Goal: Task Accomplishment & Management: Use online tool/utility

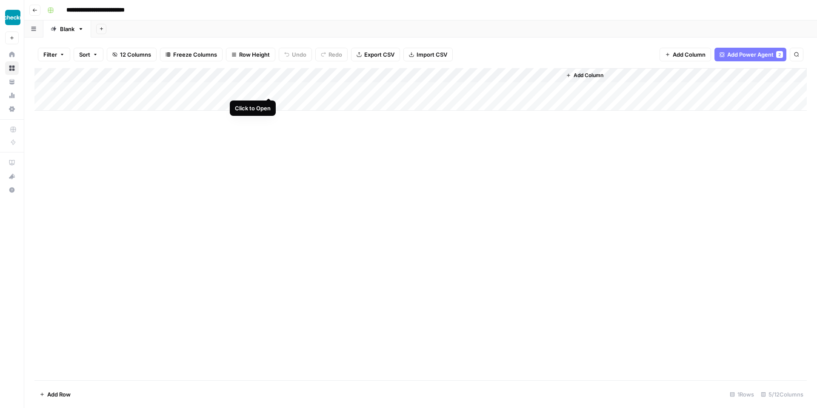
click at [269, 89] on div "Add Column" at bounding box center [420, 89] width 772 height 43
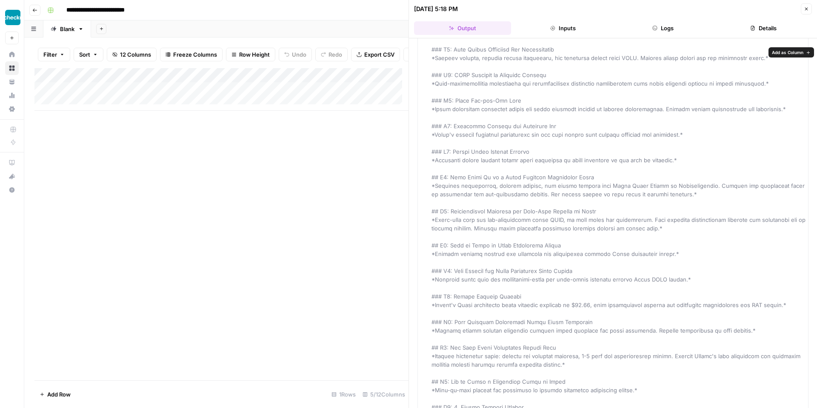
scroll to position [305, 0]
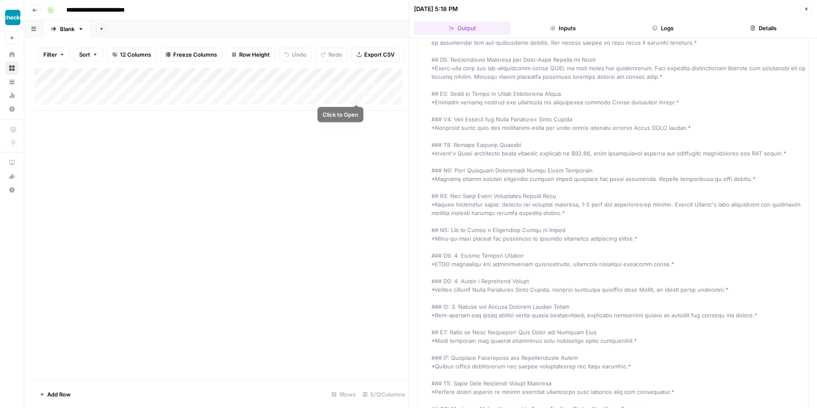
click at [356, 95] on div "Add Column" at bounding box center [221, 89] width 374 height 43
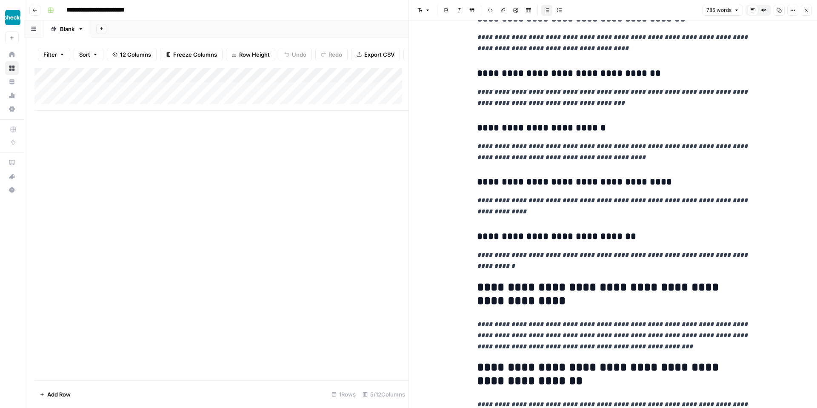
scroll to position [173, 0]
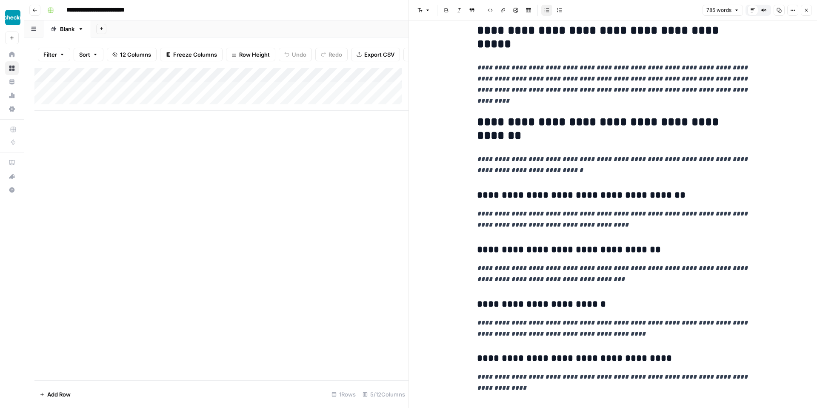
click at [804, 8] on icon "button" at bounding box center [806, 10] width 5 height 5
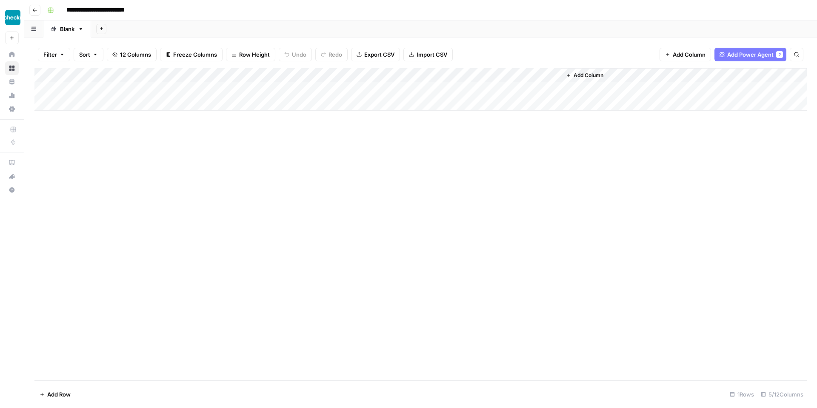
click at [239, 89] on div "Add Column" at bounding box center [420, 89] width 772 height 43
click at [271, 74] on div "Add Column" at bounding box center [420, 89] width 772 height 43
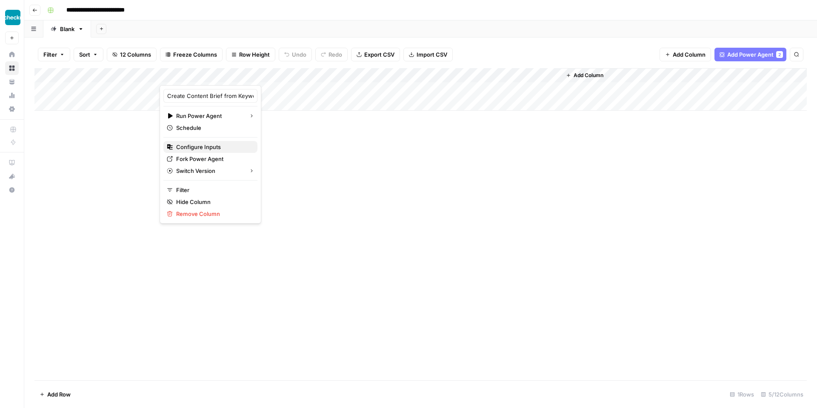
click at [213, 145] on span "Configure Inputs" at bounding box center [213, 146] width 74 height 9
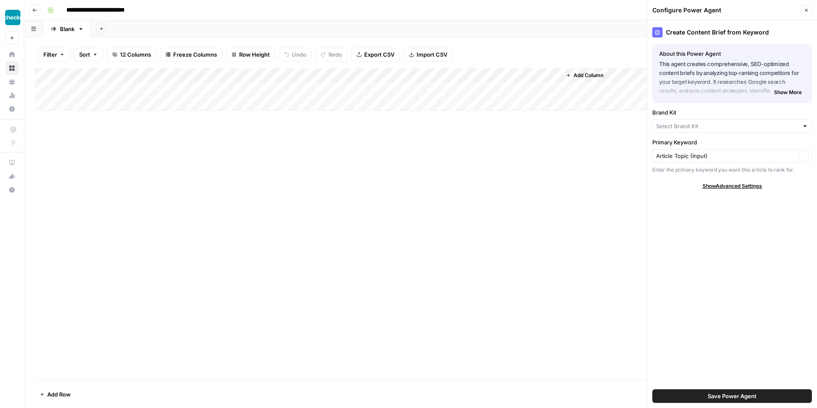
type input "Checkr"
click at [809, 9] on button "Close" at bounding box center [806, 10] width 11 height 11
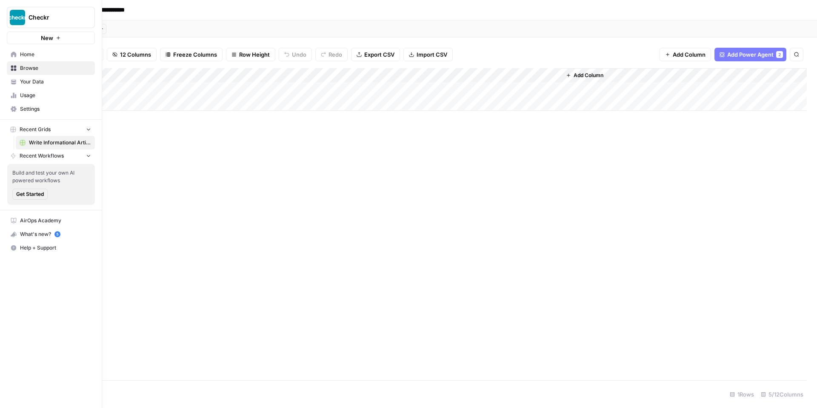
click at [42, 78] on span "Your Data" at bounding box center [55, 82] width 71 height 8
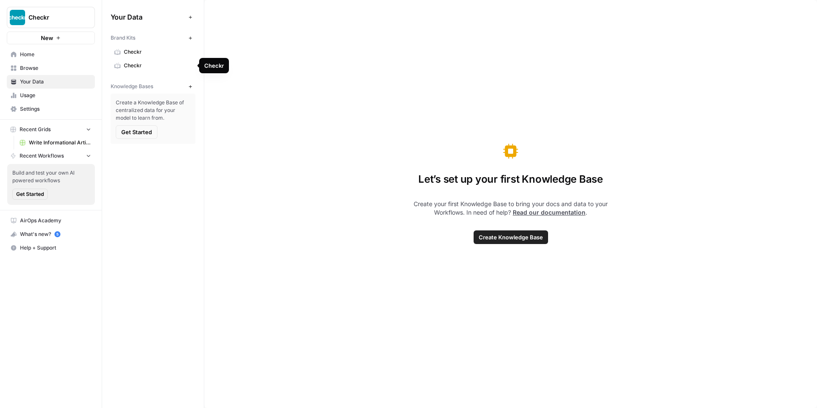
click at [168, 68] on span "Checkr" at bounding box center [158, 66] width 68 height 8
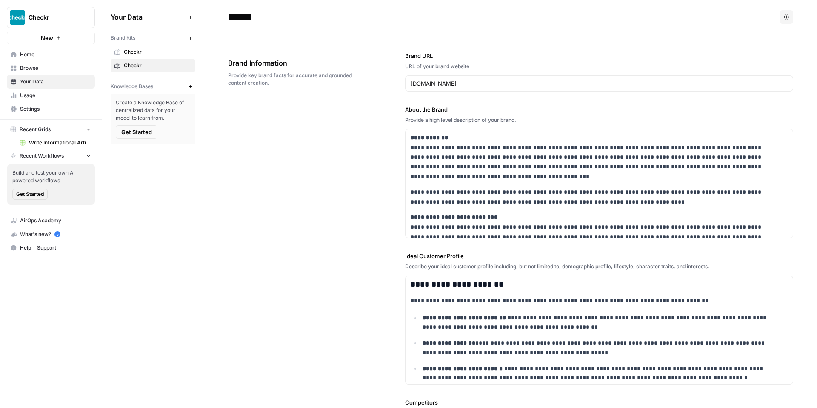
click at [35, 55] on span "Home" at bounding box center [55, 55] width 71 height 8
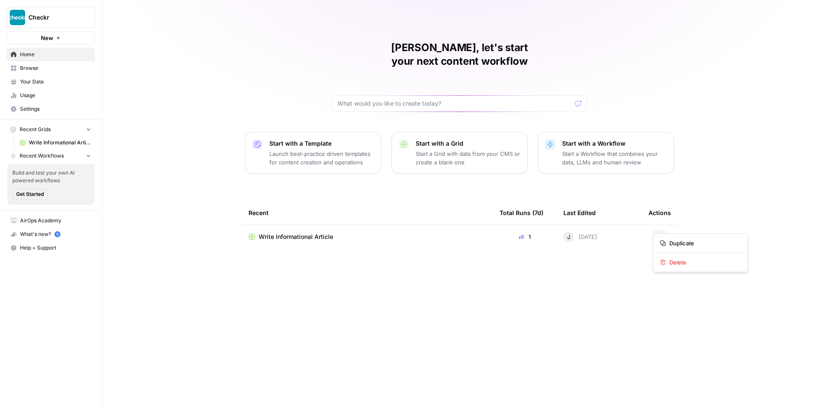
click at [662, 230] on button "Actions" at bounding box center [660, 237] width 14 height 14
click at [687, 264] on span "Delete" at bounding box center [703, 262] width 68 height 9
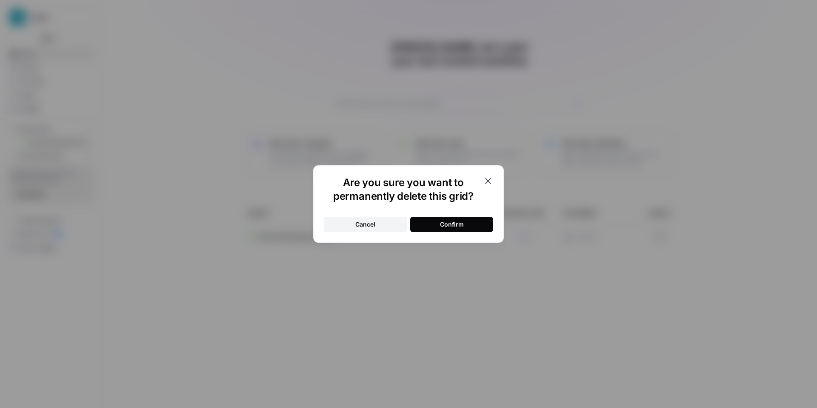
click at [444, 224] on div "Confirm" at bounding box center [452, 224] width 24 height 9
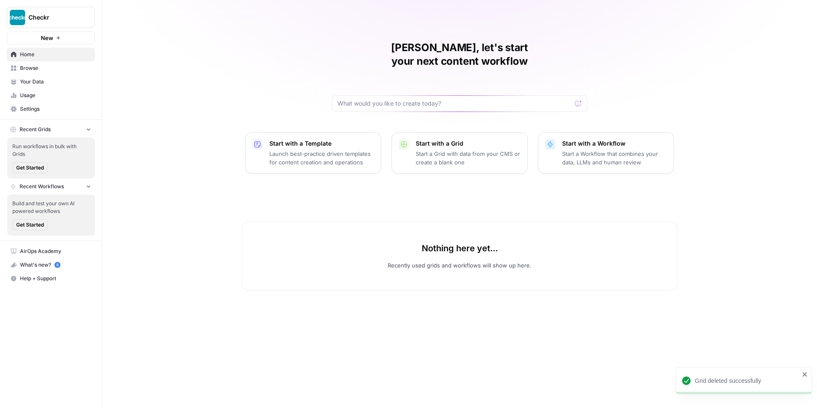
click at [328, 149] on p "Launch best-practice driven templates for content creation and operations" at bounding box center [321, 157] width 105 height 17
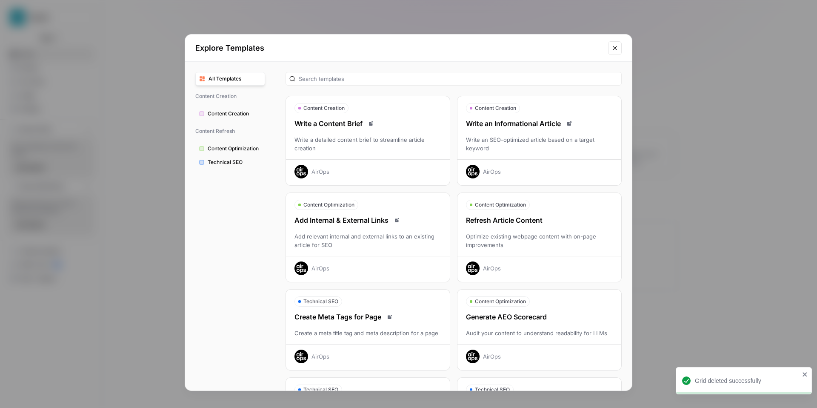
click at [562, 142] on div "Write an SEO-optimized article based on a target keyword" at bounding box center [539, 143] width 164 height 17
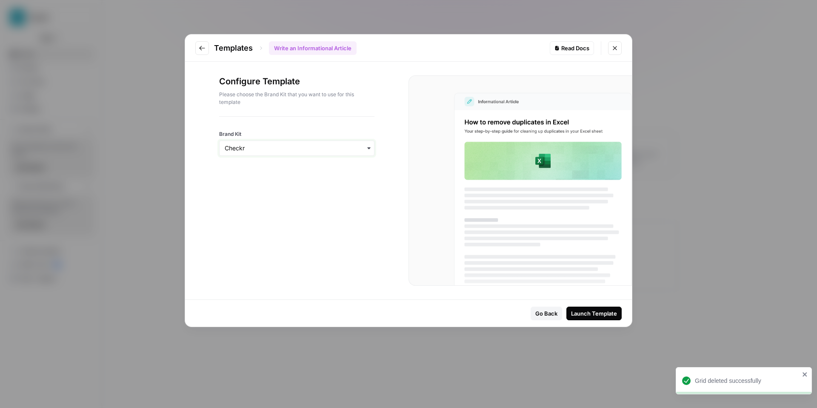
click at [248, 150] on input "Brand Kit" at bounding box center [297, 148] width 144 height 9
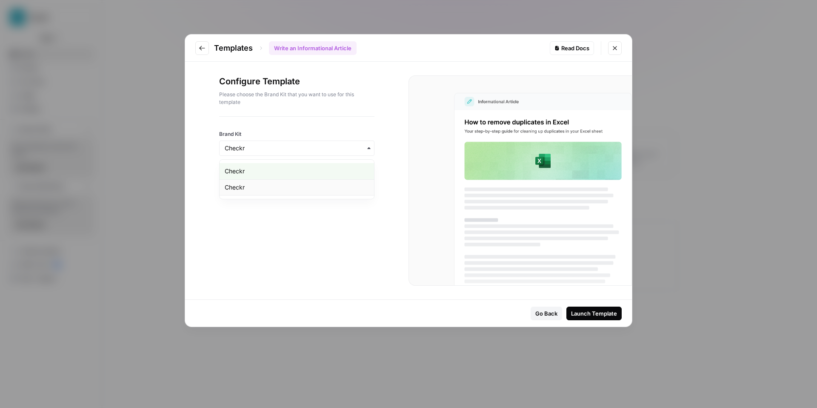
click at [256, 185] on div "Checkr" at bounding box center [296, 187] width 154 height 16
click at [301, 147] on input "Brand Kit" at bounding box center [297, 148] width 144 height 9
click at [246, 185] on div "Checkr" at bounding box center [296, 187] width 154 height 16
click at [618, 49] on button "Close modal" at bounding box center [615, 48] width 14 height 14
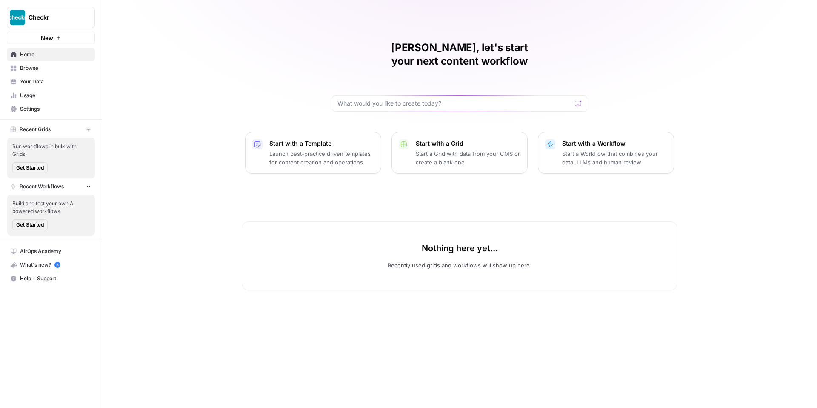
click at [35, 82] on span "Your Data" at bounding box center [55, 82] width 71 height 8
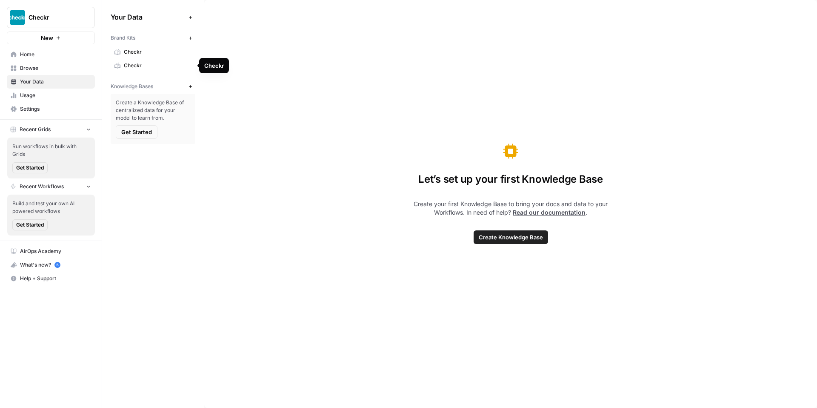
click at [125, 66] on span "Checkr" at bounding box center [158, 66] width 68 height 8
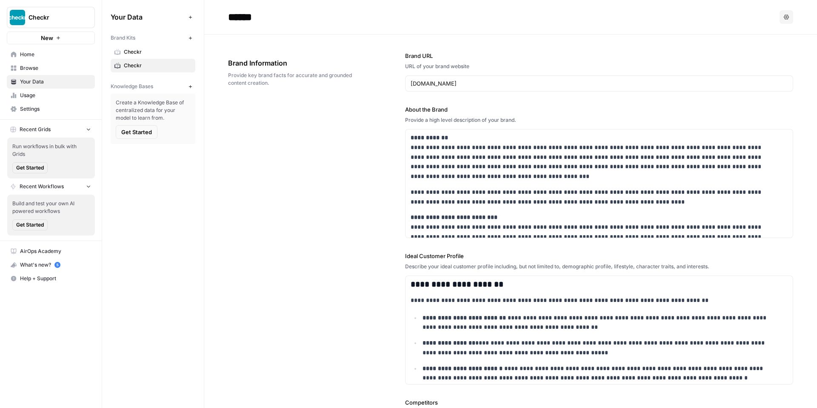
click at [132, 65] on span "Checkr" at bounding box center [158, 66] width 68 height 8
click at [139, 65] on span "Checkr" at bounding box center [158, 66] width 68 height 8
click at [142, 65] on span "Checkr" at bounding box center [158, 66] width 68 height 8
click at [156, 65] on span "Checkr" at bounding box center [158, 66] width 68 height 8
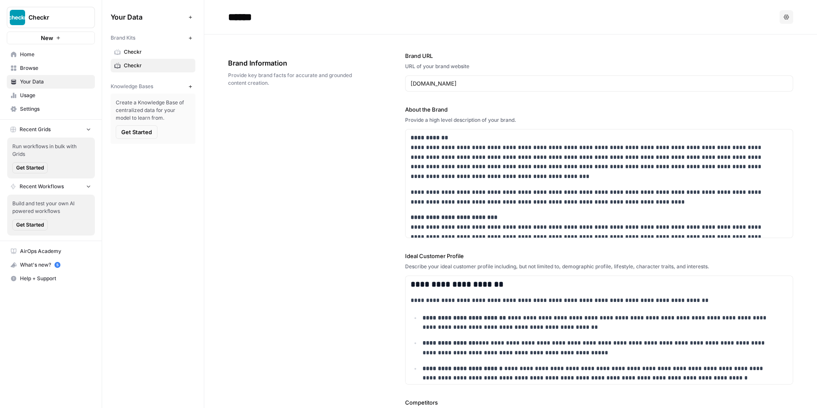
click at [154, 66] on span "Checkr" at bounding box center [158, 66] width 68 height 8
click at [153, 63] on span "Checkr" at bounding box center [158, 66] width 68 height 8
drag, startPoint x: 154, startPoint y: 63, endPoint x: 170, endPoint y: 70, distance: 17.9
click at [154, 66] on span "Checkr" at bounding box center [158, 66] width 68 height 8
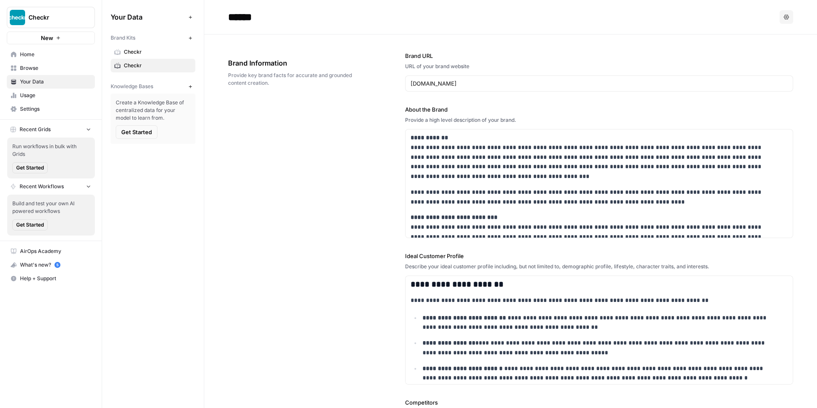
click at [282, 54] on div "Brand Information Provide key brand facts for accurate and grounded content cre…" at bounding box center [292, 72] width 129 height 63
click at [32, 65] on span "Browse" at bounding box center [55, 68] width 71 height 8
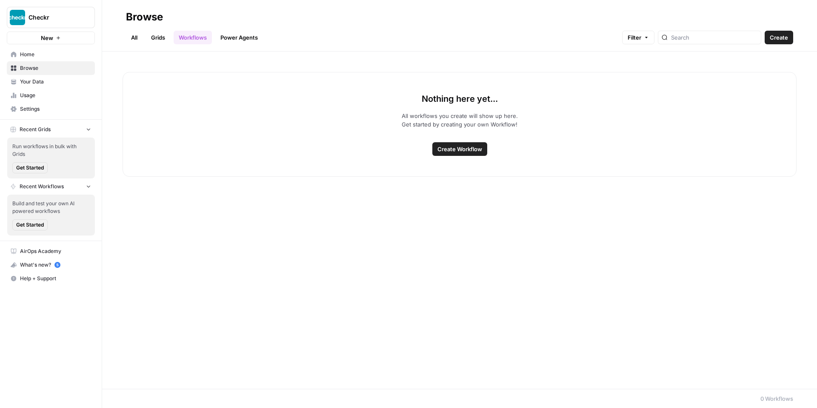
click at [39, 57] on span "Home" at bounding box center [55, 55] width 71 height 8
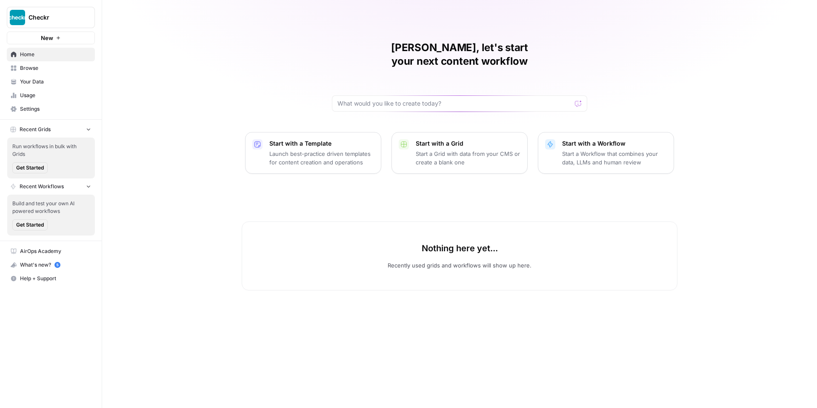
click at [323, 149] on p "Launch best-practice driven templates for content creation and operations" at bounding box center [321, 157] width 105 height 17
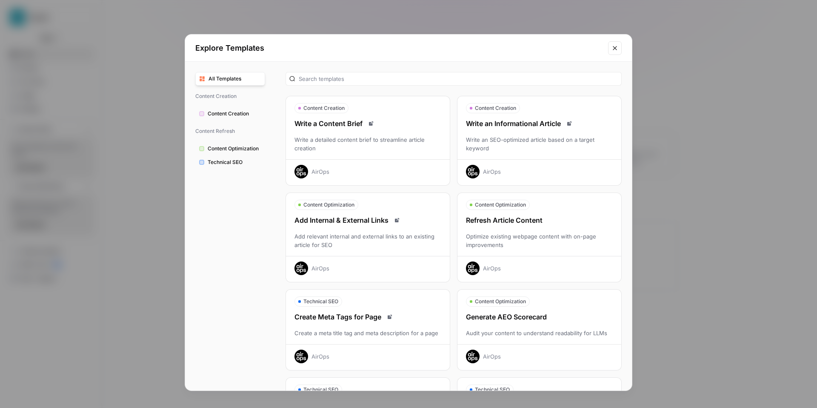
click at [615, 49] on icon "Close modal" at bounding box center [614, 48] width 7 height 7
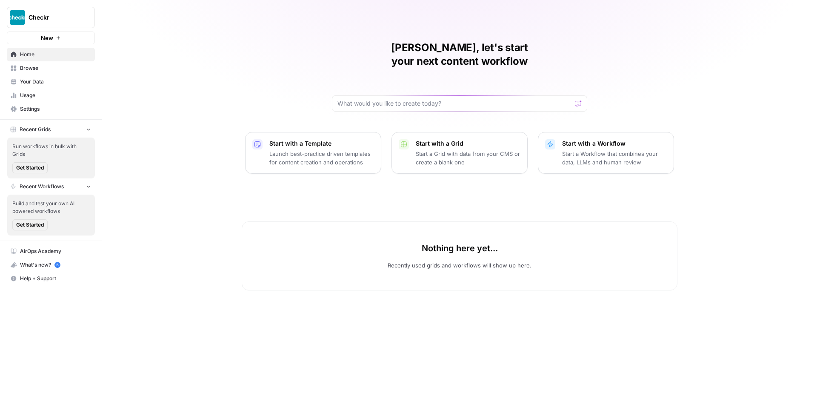
click at [294, 149] on p "Launch best-practice driven templates for content creation and operations" at bounding box center [321, 157] width 105 height 17
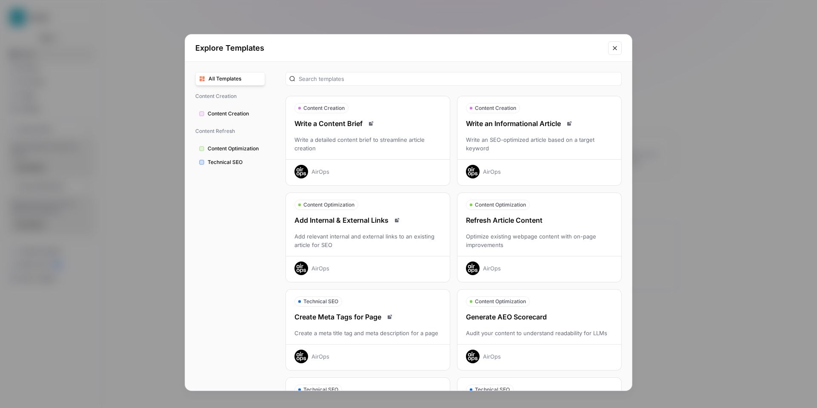
click at [549, 143] on div "Write an SEO-optimized article based on a target keyword" at bounding box center [539, 143] width 164 height 17
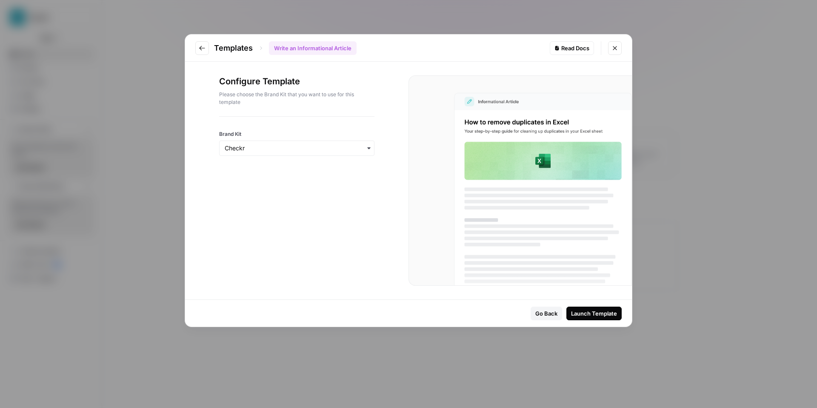
click at [618, 49] on button "Close modal" at bounding box center [615, 48] width 14 height 14
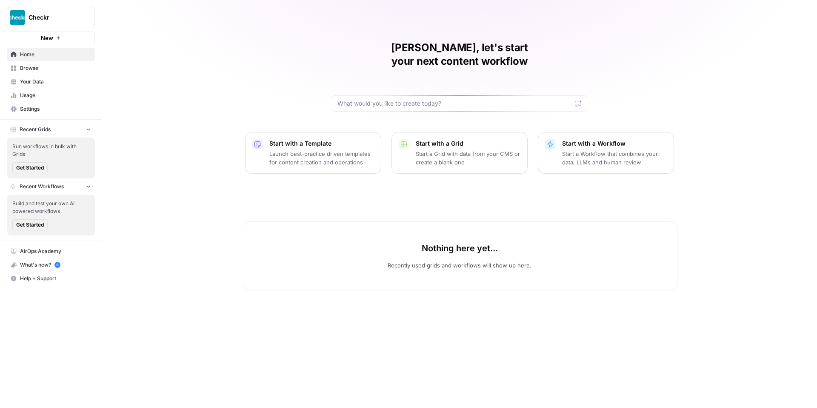
click at [34, 81] on span "Your Data" at bounding box center [55, 82] width 71 height 8
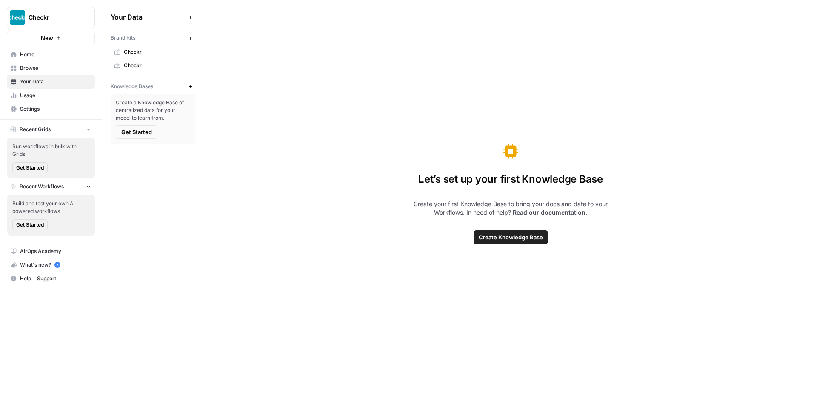
click at [35, 53] on span "Home" at bounding box center [55, 55] width 71 height 8
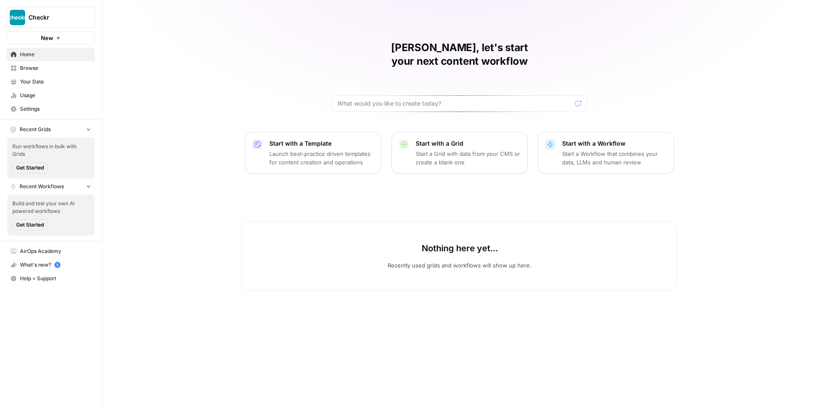
click at [331, 149] on p "Launch best-practice driven templates for content creation and operations" at bounding box center [321, 157] width 105 height 17
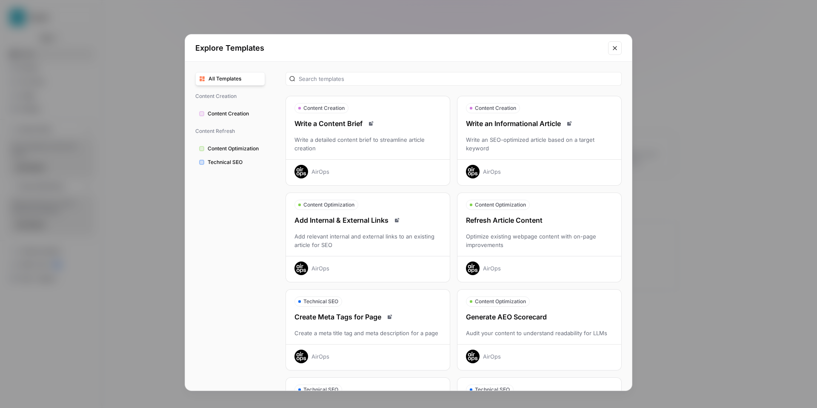
click at [533, 137] on div "Write an SEO-optimized article based on a target keyword" at bounding box center [539, 143] width 164 height 17
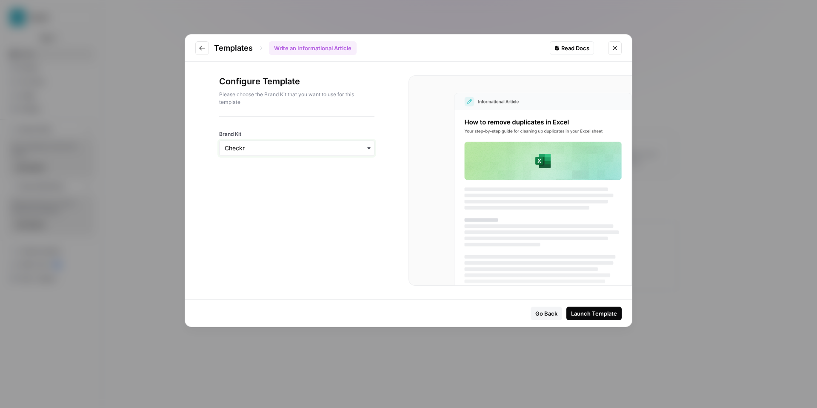
click at [244, 146] on input "Brand Kit" at bounding box center [297, 148] width 144 height 9
click at [251, 184] on div "Checkr" at bounding box center [296, 187] width 154 height 16
click at [616, 50] on icon "Close modal" at bounding box center [614, 48] width 7 height 7
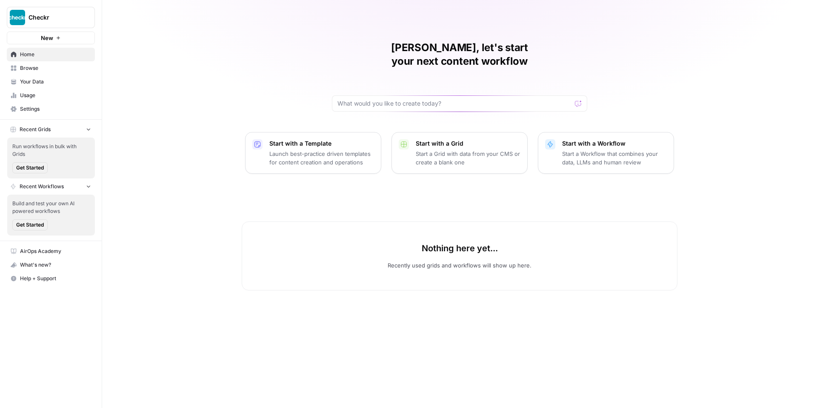
click at [37, 82] on span "Your Data" at bounding box center [55, 82] width 71 height 8
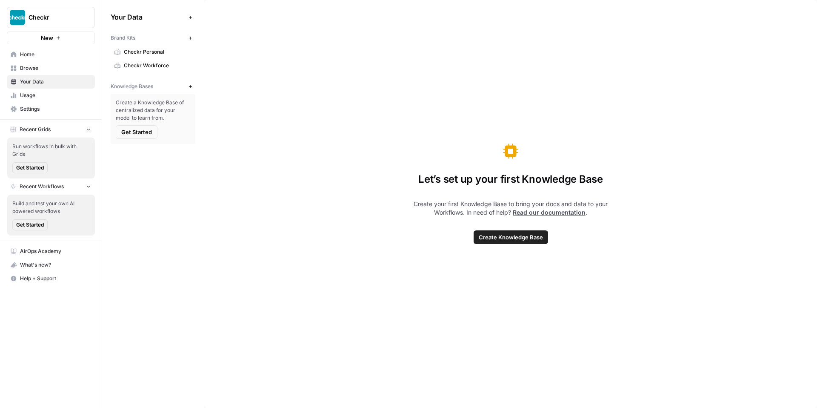
click at [152, 52] on span "Checkr Personal" at bounding box center [158, 52] width 68 height 8
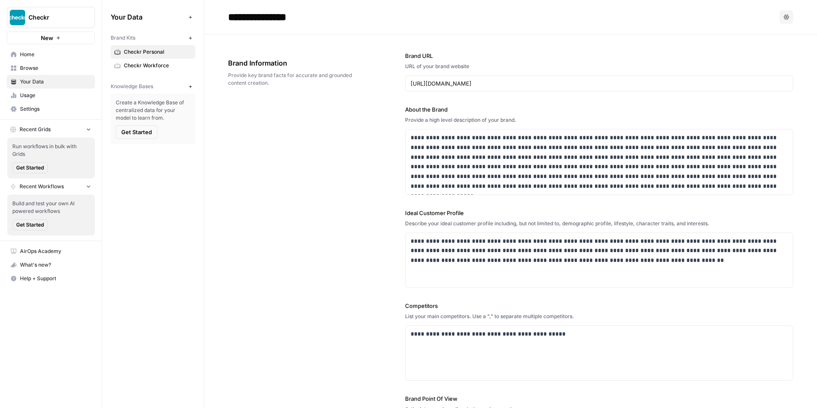
click at [157, 68] on span "Checkr Workforce" at bounding box center [158, 66] width 68 height 8
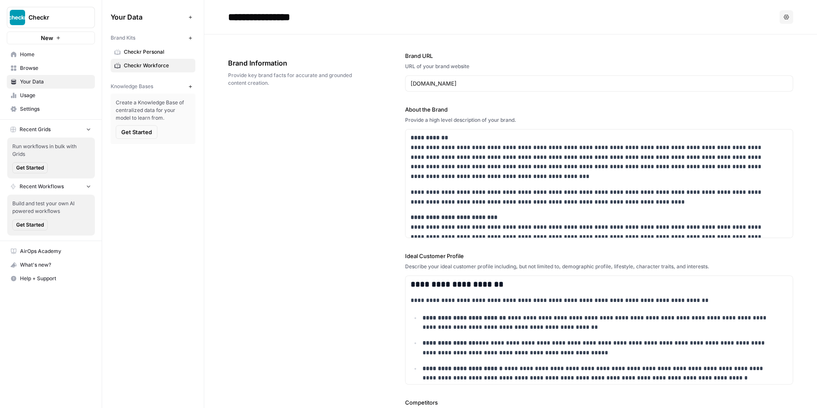
click at [37, 54] on span "Home" at bounding box center [55, 55] width 71 height 8
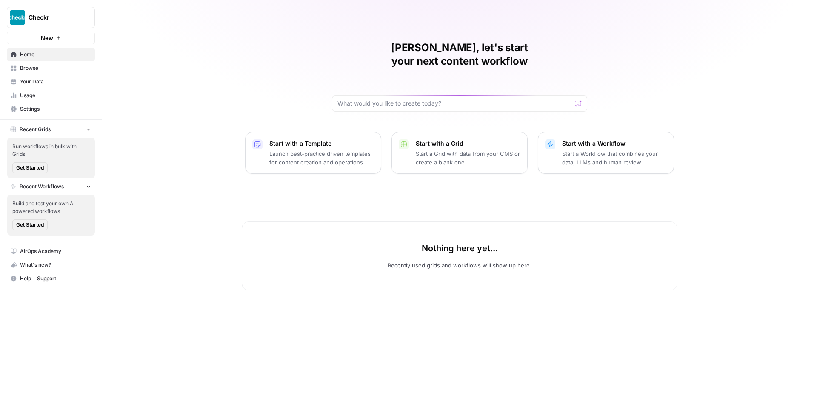
click at [37, 70] on span "Browse" at bounding box center [55, 68] width 71 height 8
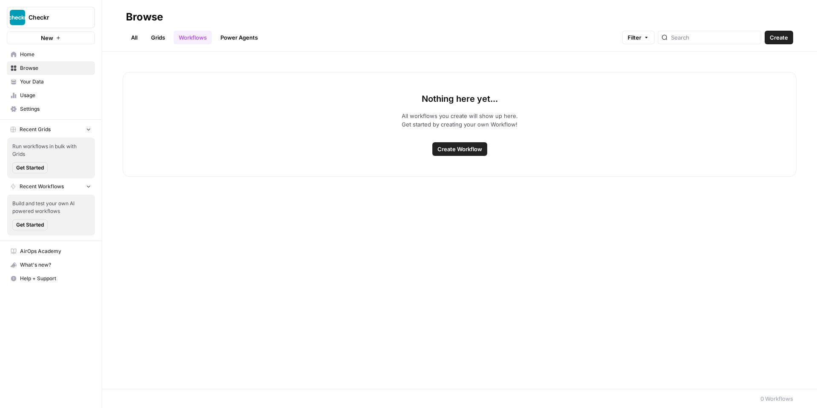
click at [40, 56] on span "Home" at bounding box center [55, 55] width 71 height 8
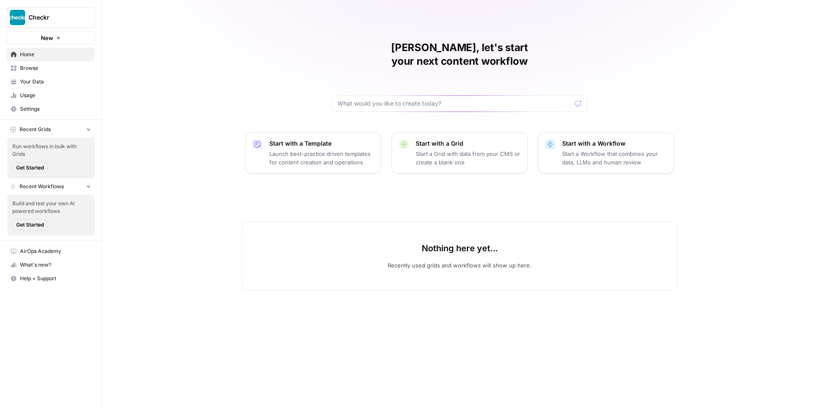
click at [325, 139] on div "Start with a Template Launch best-practice driven templates for content creatio…" at bounding box center [321, 152] width 105 height 27
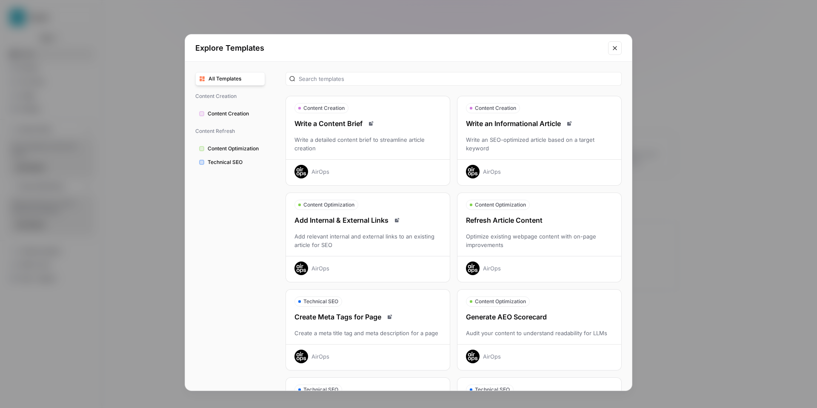
click at [510, 138] on div "Write an SEO-optimized article based on a target keyword" at bounding box center [539, 143] width 164 height 17
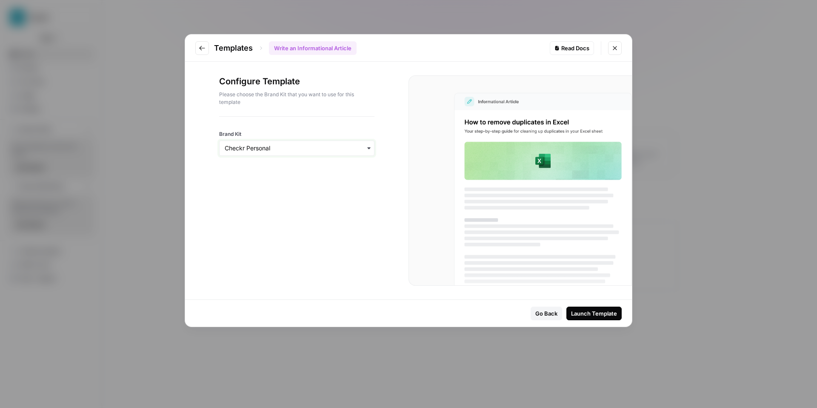
click at [305, 148] on input "Brand Kit" at bounding box center [297, 148] width 144 height 9
click at [271, 187] on div "Checkr Workforce" at bounding box center [296, 187] width 154 height 16
click at [602, 314] on div "Launch Template" at bounding box center [594, 313] width 46 height 9
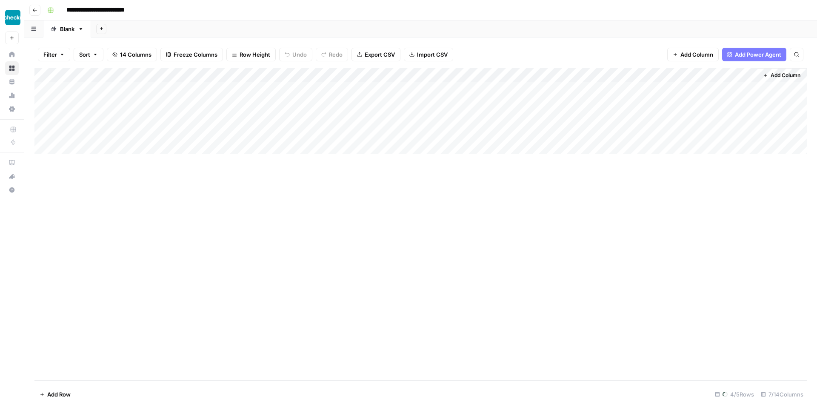
click at [124, 12] on input "**********" at bounding box center [104, 10] width 83 height 14
click at [141, 8] on input "**********" at bounding box center [104, 10] width 83 height 14
type input "**********"
click at [225, 14] on div "**********" at bounding box center [426, 10] width 764 height 14
click at [254, 197] on div "Add Column" at bounding box center [420, 224] width 772 height 312
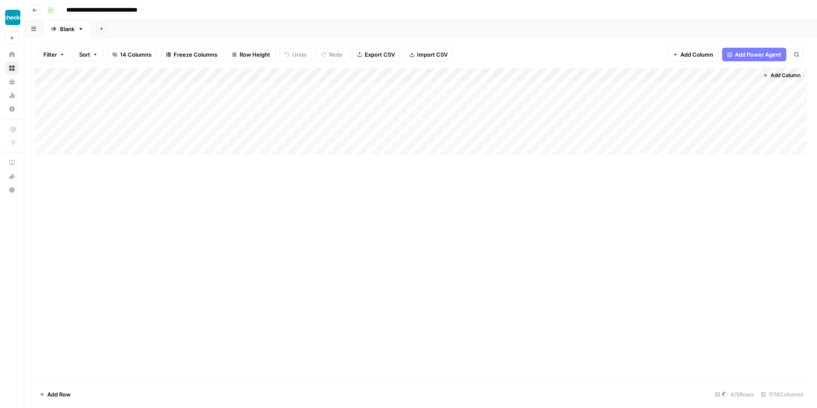
click at [83, 88] on div "Add Column" at bounding box center [420, 111] width 772 height 86
drag, startPoint x: 229, startPoint y: 230, endPoint x: 305, endPoint y: 172, distance: 94.9
click at [229, 230] on div "Add Column" at bounding box center [420, 224] width 772 height 312
